Goal: Transaction & Acquisition: Purchase product/service

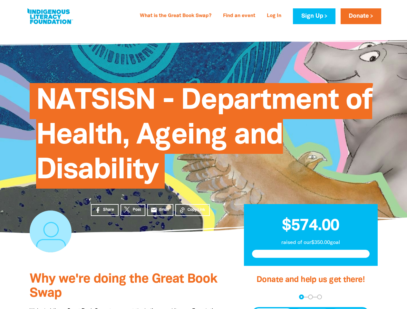
click at [203, 155] on span "NATSISN - Department of Health, Ageing and Disability" at bounding box center [204, 138] width 336 height 101
click at [192, 210] on span "Copy Link" at bounding box center [196, 210] width 18 height 6
click at [260, 297] on div "arrow_back Back Step 1 Step 2 Step 3" at bounding box center [311, 297] width 118 height 5
click at [301, 297] on div "Navigate to step 1 of 3 to enter your donation amount" at bounding box center [301, 297] width 2 height 2
click at [273, 309] on span "Donation frequency" at bounding box center [273, 315] width 40 height 12
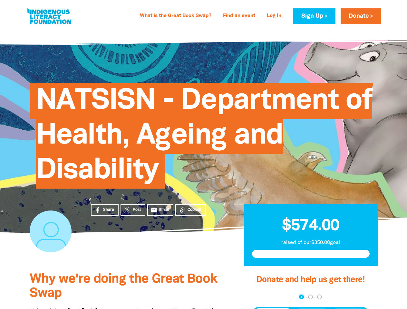
click at [312, 309] on button "Weekly" at bounding box center [311, 315] width 35 height 12
click at [349, 309] on button "Monthly" at bounding box center [349, 315] width 37 height 12
